Goal: Task Accomplishment & Management: Complete application form

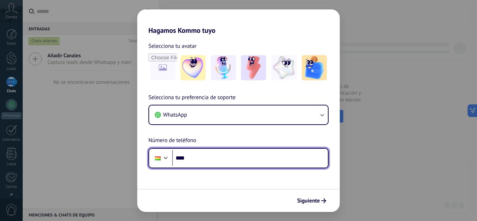
click at [202, 156] on input "****" at bounding box center [250, 158] width 156 height 16
type input "**********"
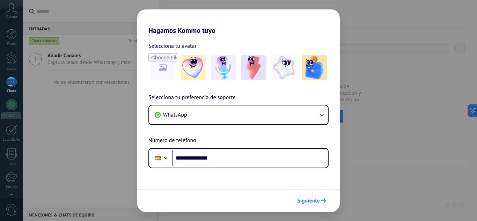
click at [319, 201] on span "Siguiente" at bounding box center [308, 200] width 23 height 5
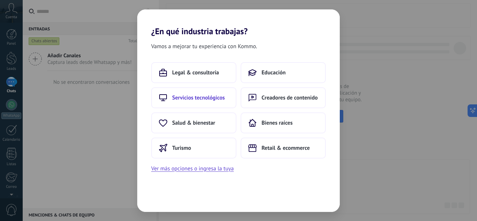
click at [206, 97] on span "Servicios tecnológicos" at bounding box center [198, 97] width 53 height 7
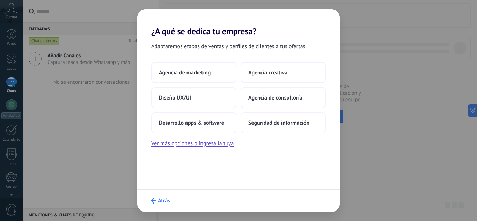
click at [155, 200] on icon "submit" at bounding box center [154, 201] width 6 height 6
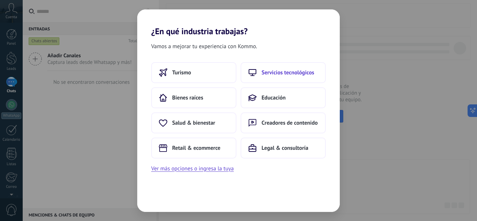
click at [268, 78] on button "Servicios tecnológicos" at bounding box center [283, 72] width 85 height 21
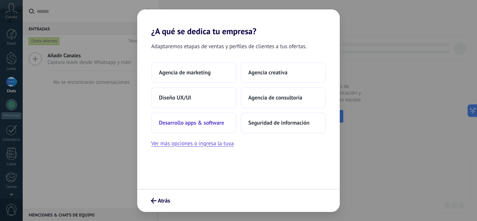
click at [192, 121] on span "Desarrollo apps & software" at bounding box center [191, 122] width 65 height 7
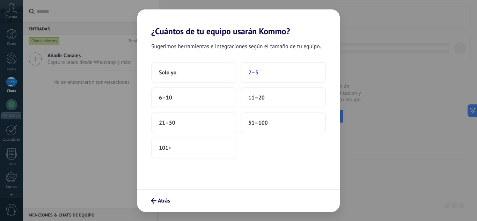
click at [258, 72] on span "2–5" at bounding box center [253, 72] width 10 height 7
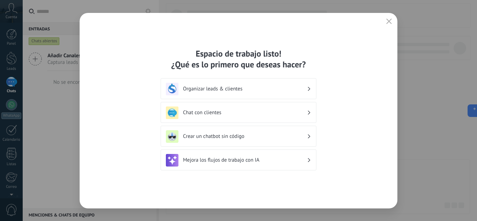
click at [285, 88] on h3 "Organizar leads & clientes" at bounding box center [245, 89] width 124 height 7
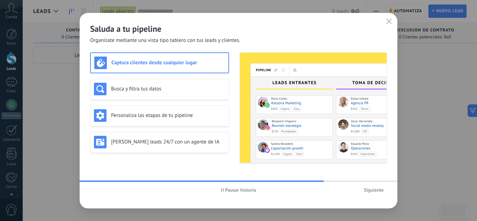
click at [144, 64] on h3 "Captura clientes desde cualquier lugar" at bounding box center [167, 62] width 113 height 7
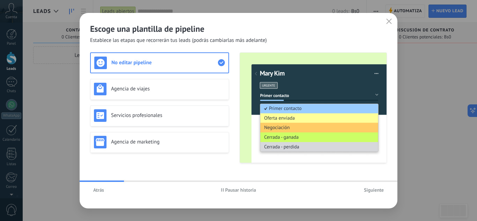
click at [160, 61] on h3 "No editar pipeline" at bounding box center [164, 62] width 106 height 7
click at [373, 188] on span "Siguiente" at bounding box center [374, 189] width 20 height 5
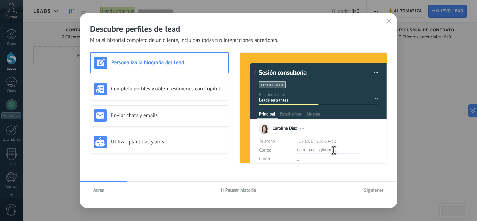
click at [373, 188] on span "Siguiente" at bounding box center [374, 189] width 20 height 5
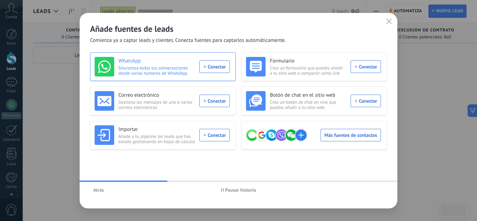
click at [209, 66] on div "WhatsApp Sincroniza todas tus conversaciones desde varios números de WhatsApp. …" at bounding box center [162, 67] width 135 height 20
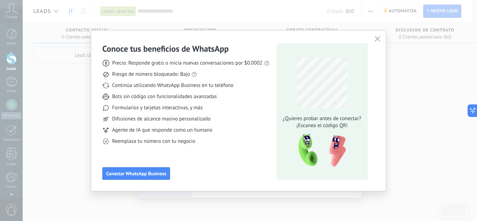
click at [378, 39] on icon "button" at bounding box center [378, 39] width 6 height 6
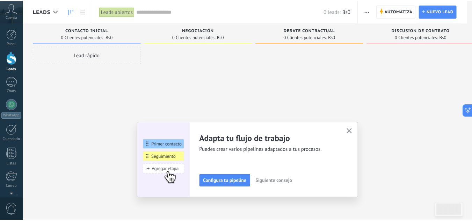
scroll to position [69, 0]
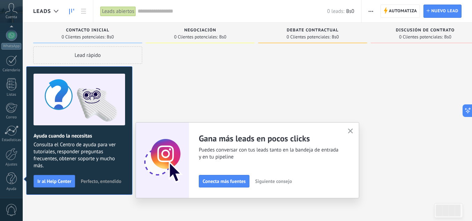
click at [353, 131] on use "button" at bounding box center [350, 130] width 5 height 5
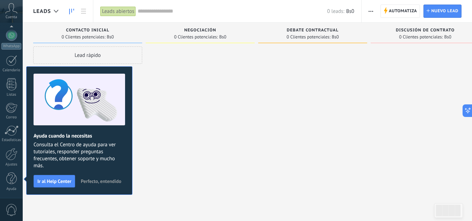
click at [95, 183] on span "Perfecto, entendido" at bounding box center [101, 181] width 40 height 5
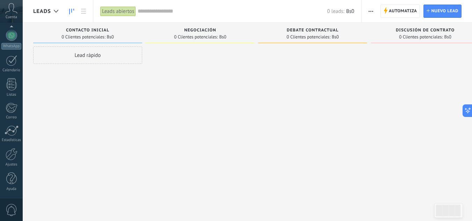
click at [109, 53] on div "Lead rápido" at bounding box center [87, 54] width 109 height 17
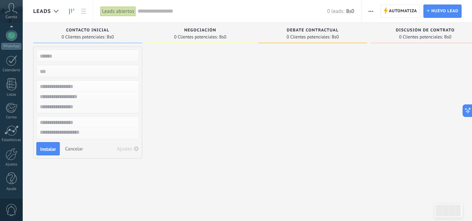
drag, startPoint x: 109, startPoint y: 53, endPoint x: 104, endPoint y: 54, distance: 4.9
click at [104, 54] on input "text" at bounding box center [87, 56] width 102 height 10
click at [91, 57] on input "text" at bounding box center [87, 56] width 102 height 10
drag, startPoint x: 122, startPoint y: 55, endPoint x: 222, endPoint y: 65, distance: 101.1
click at [222, 65] on div "Lamentablemente, no hay leads con estos parámetros. Mostrar todo Leads Entrante…" at bounding box center [261, 100] width 457 height 154
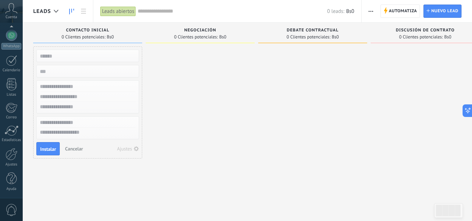
click at [220, 65] on div at bounding box center [200, 111] width 109 height 130
